Goal: Information Seeking & Learning: Learn about a topic

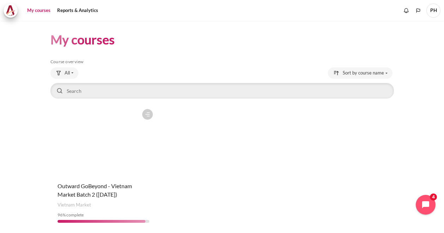
scroll to position [25, 0]
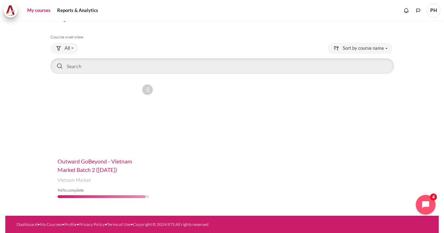
click at [85, 166] on span "Outward GoBeyond - Vietnam Market Batch 2 ([DATE])" at bounding box center [94, 165] width 74 height 15
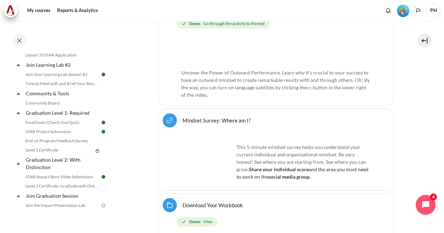
scroll to position [705, 0]
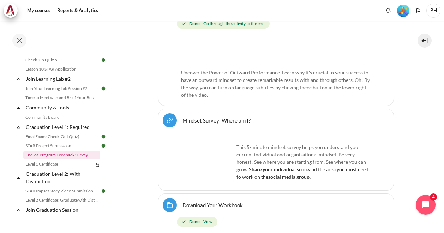
click at [49, 159] on link "End-of-Program Feedback Survey" at bounding box center [61, 155] width 77 height 8
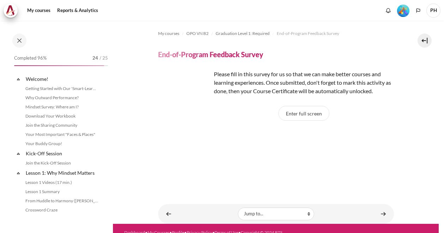
scroll to position [734, 0]
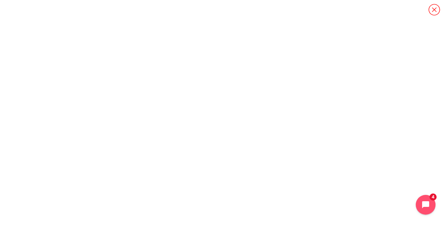
click at [431, 7] on icon "Content" at bounding box center [434, 10] width 12 height 12
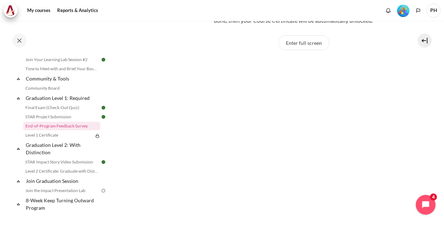
scroll to position [106, 0]
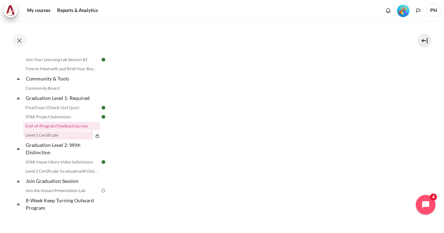
click at [51, 139] on link "Level 1 Certificate" at bounding box center [58, 135] width 70 height 8
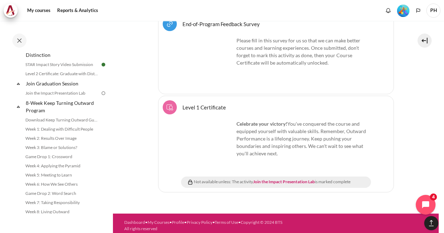
scroll to position [842, 0]
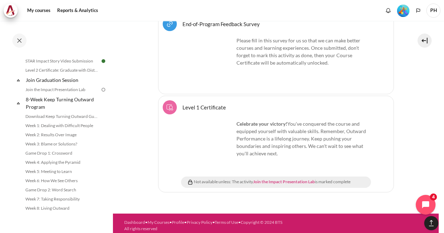
click at [290, 179] on link "Join the Impact Presentation Lab" at bounding box center [284, 181] width 62 height 5
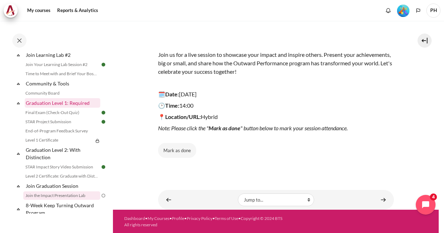
scroll to position [741, 0]
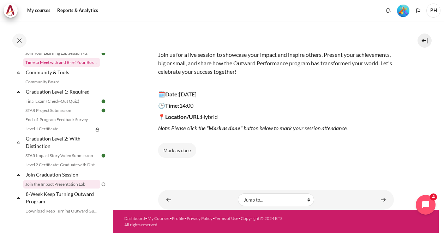
click at [55, 67] on link "Time to Meet with and Brief Your Boss #2" at bounding box center [61, 62] width 77 height 8
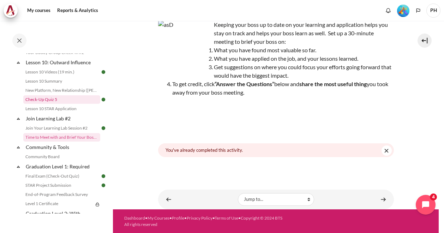
scroll to position [701, 0]
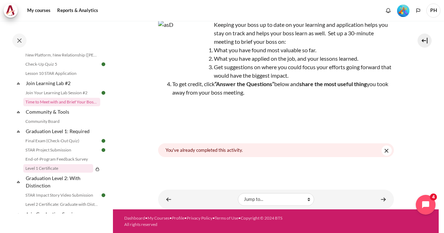
click at [37, 172] on link "Level 1 Certificate" at bounding box center [58, 168] width 70 height 8
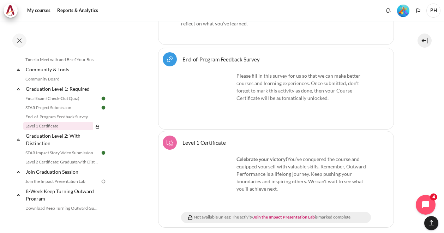
scroll to position [1138, 0]
